Goal: Obtain resource: Download file/media

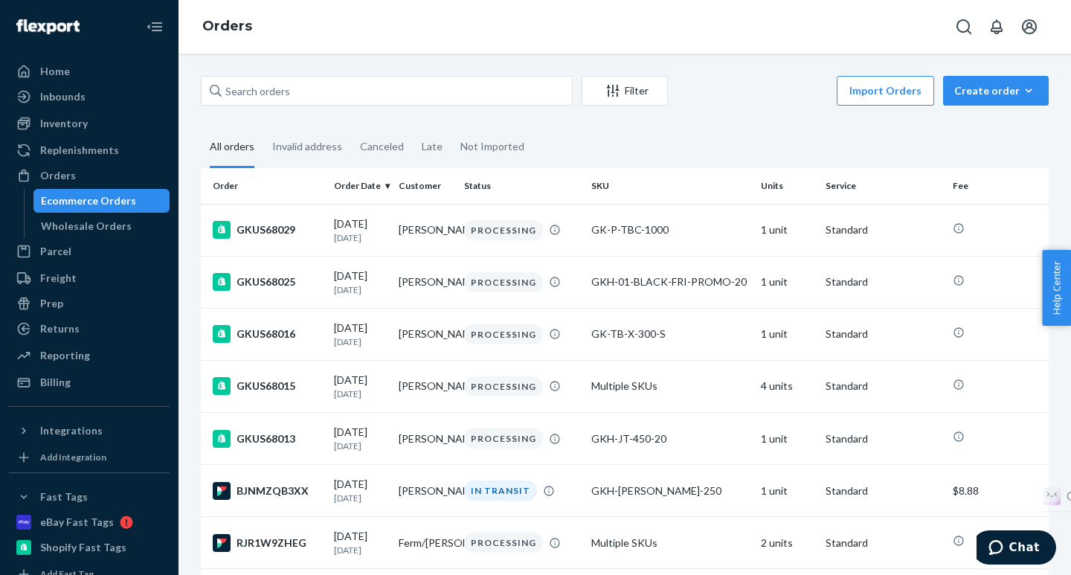
drag, startPoint x: 81, startPoint y: 350, endPoint x: 159, endPoint y: 285, distance: 101.4
click at [81, 350] on div "Reporting" at bounding box center [65, 355] width 50 height 15
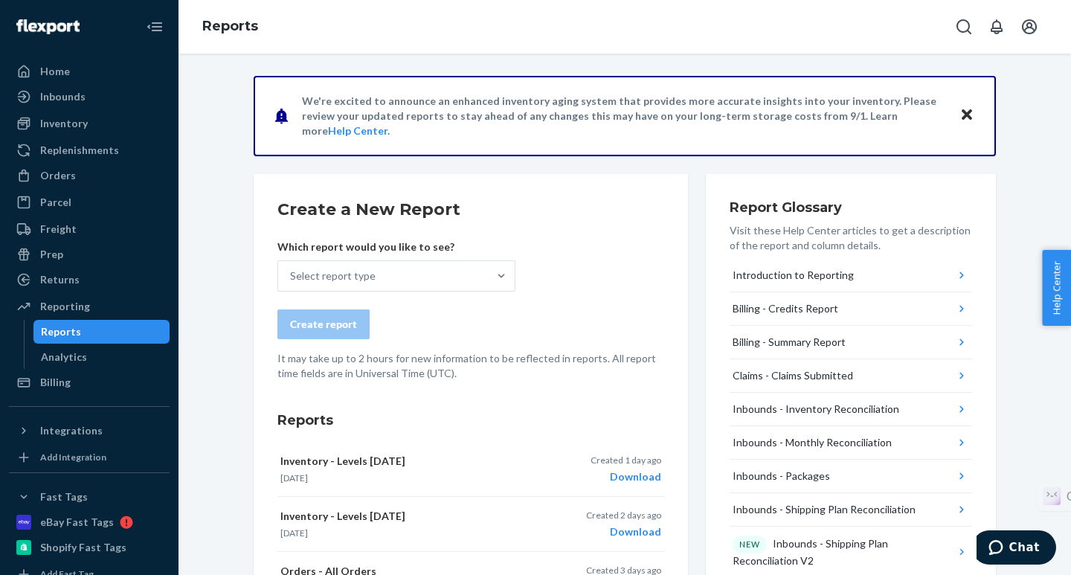
click at [357, 281] on div "Select report type" at bounding box center [332, 275] width 85 height 15
click at [291, 281] on input "Select report type" at bounding box center [290, 275] width 1 height 15
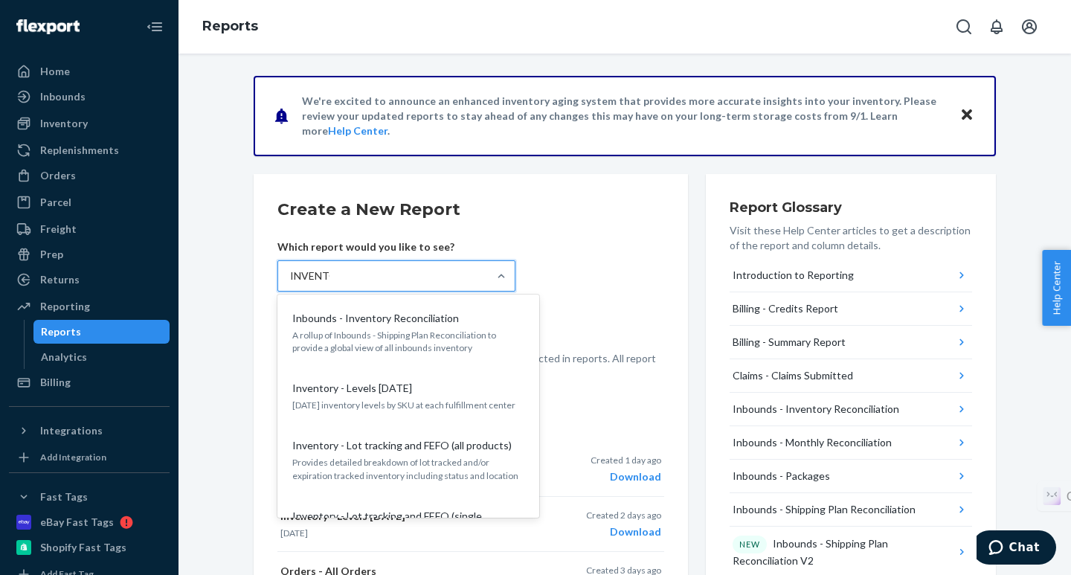
type input "INVENTORY"
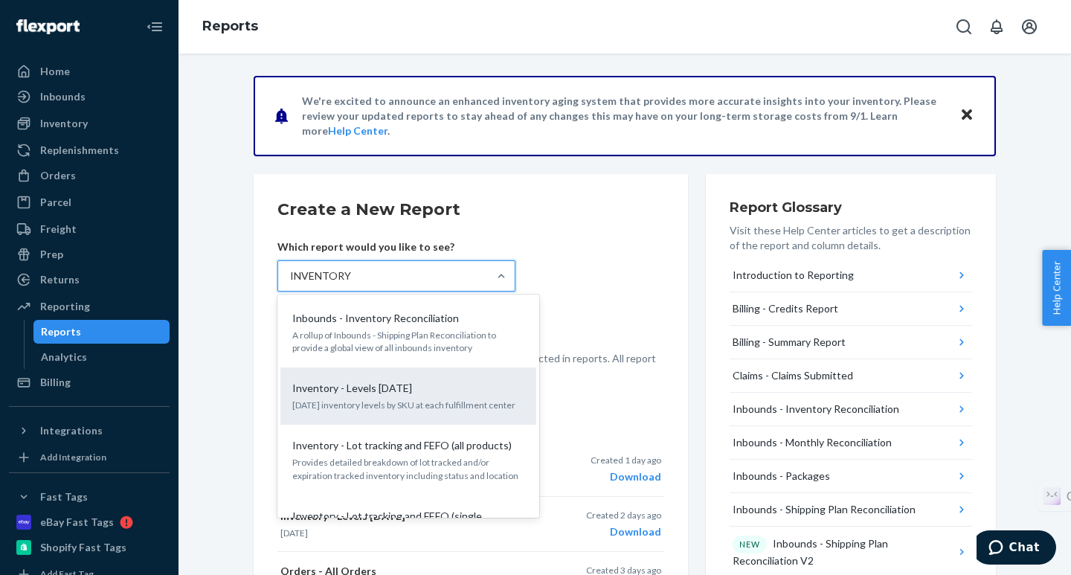
click at [369, 393] on p "Inventory - Levels [DATE]" at bounding box center [352, 388] width 120 height 15
click at [351, 283] on input "INVENTORY" at bounding box center [320, 275] width 61 height 15
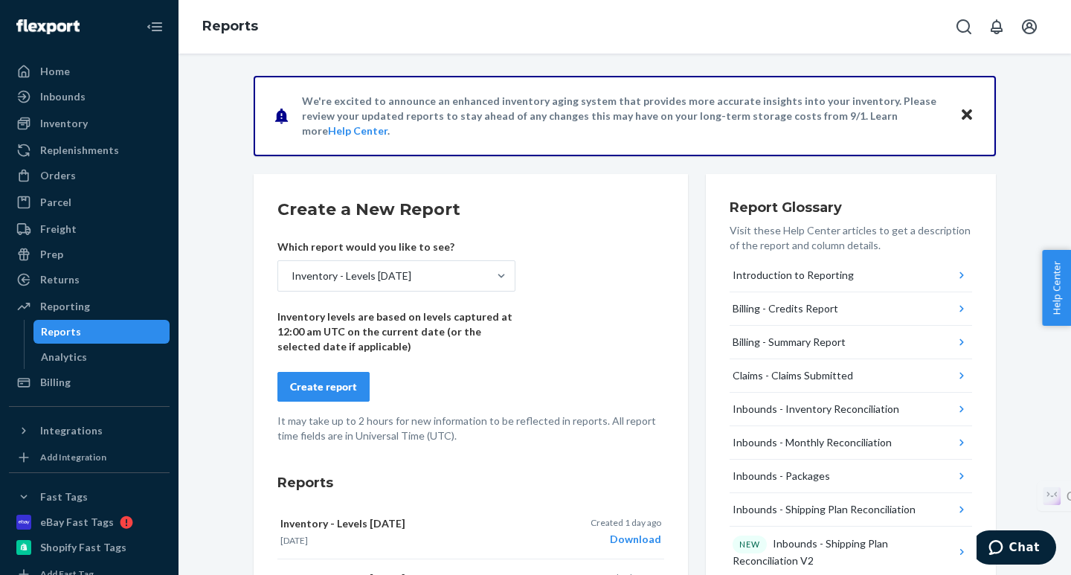
click at [306, 388] on div "Create report" at bounding box center [323, 386] width 67 height 15
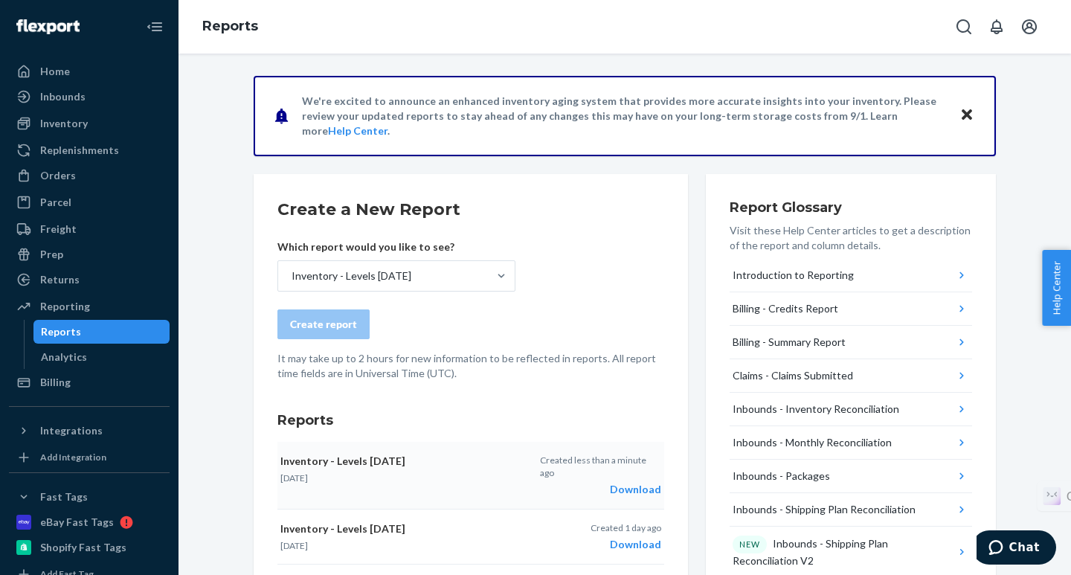
click at [636, 482] on div "Download" at bounding box center [600, 489] width 121 height 15
